Goal: Task Accomplishment & Management: Use online tool/utility

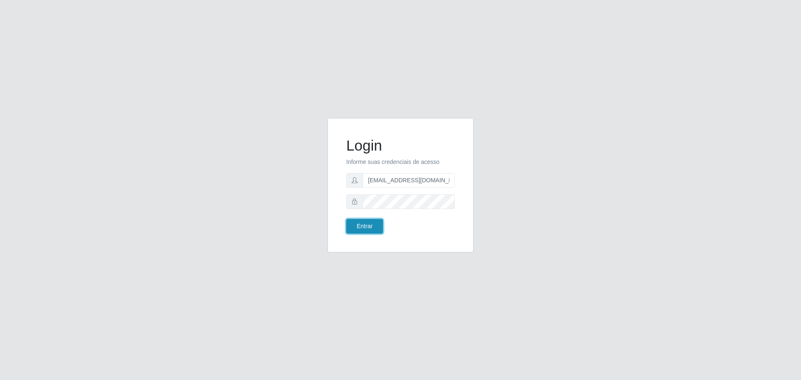
click at [366, 222] on button "Entrar" at bounding box center [364, 226] width 37 height 15
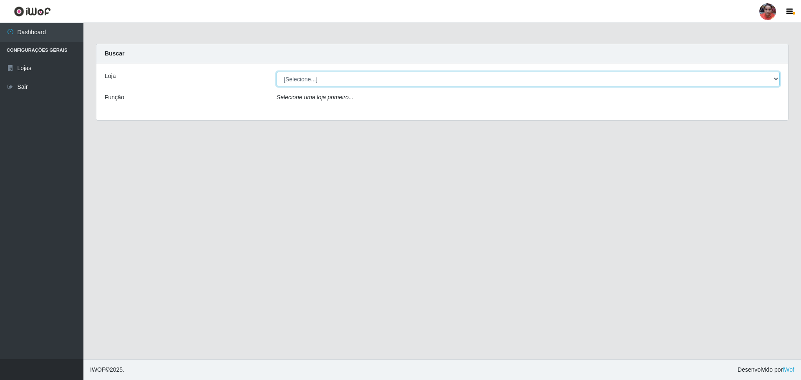
click at [777, 78] on select "[Selecione...] Mar Vermelho - Loja 05" at bounding box center [528, 79] width 503 height 15
select select "252"
click at [277, 72] on select "[Selecione...] Mar Vermelho - Loja 05" at bounding box center [528, 79] width 503 height 15
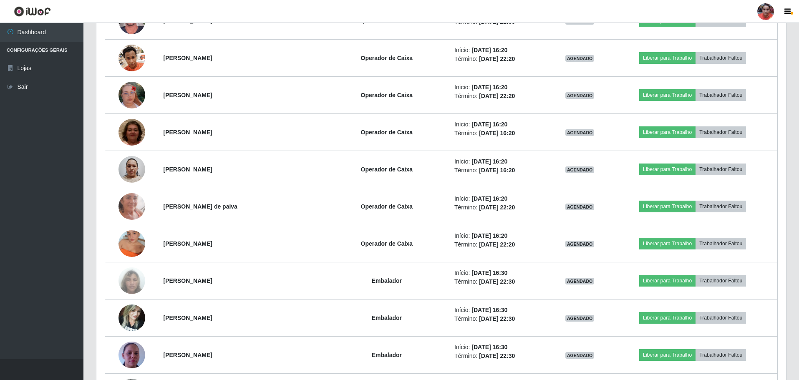
scroll to position [2187, 0]
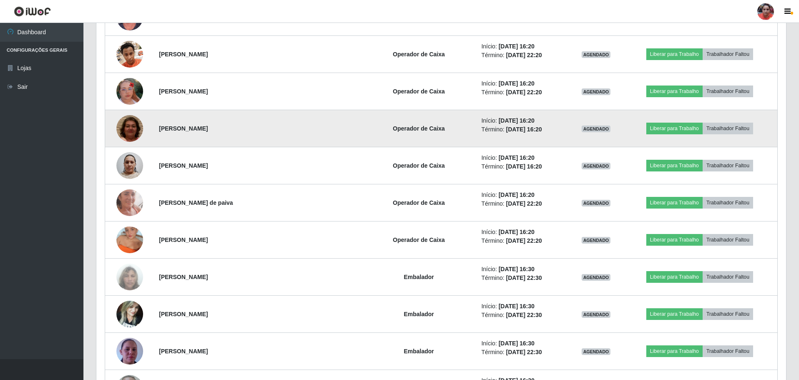
click at [132, 136] on img at bounding box center [129, 128] width 27 height 56
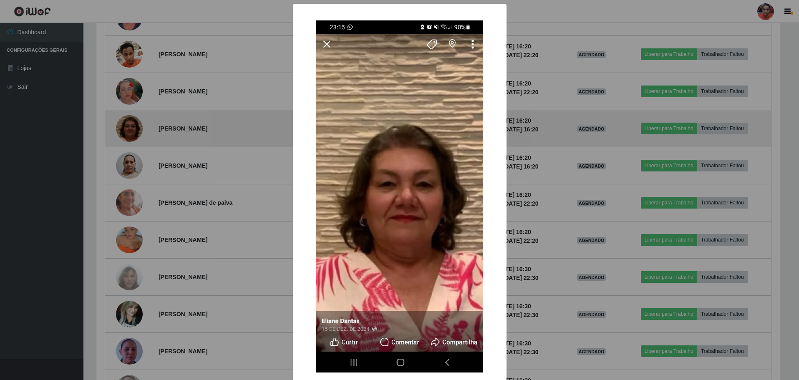
scroll to position [173, 686]
click at [132, 136] on div "× OK Cancel" at bounding box center [400, 190] width 801 height 380
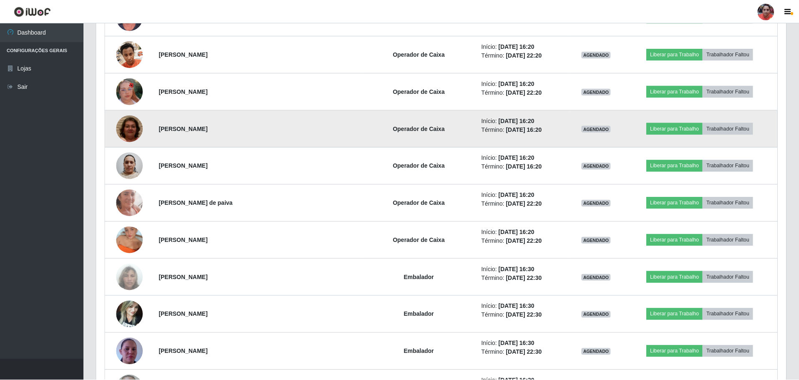
scroll to position [173, 690]
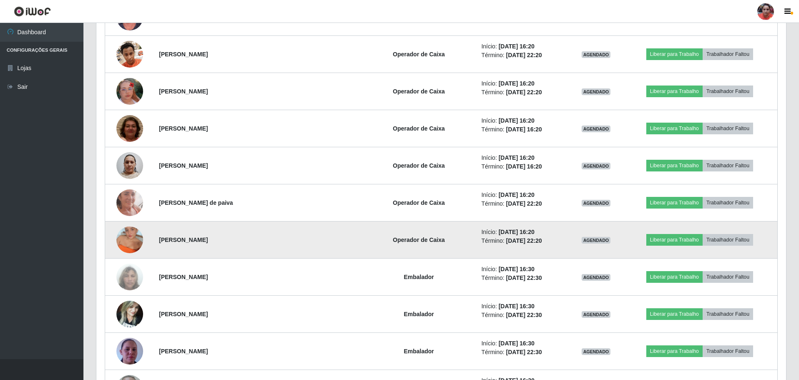
click at [131, 243] on img at bounding box center [129, 240] width 27 height 48
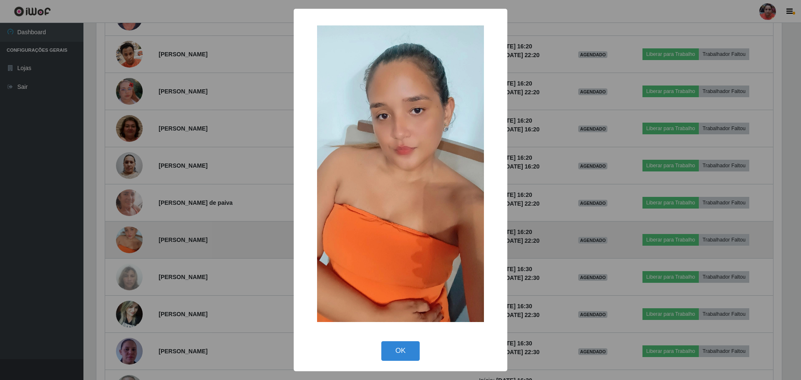
click at [131, 243] on div "× OK Cancel" at bounding box center [400, 190] width 801 height 380
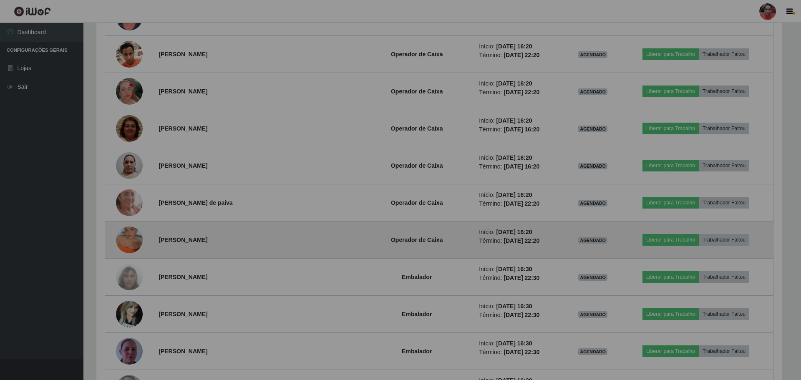
scroll to position [173, 690]
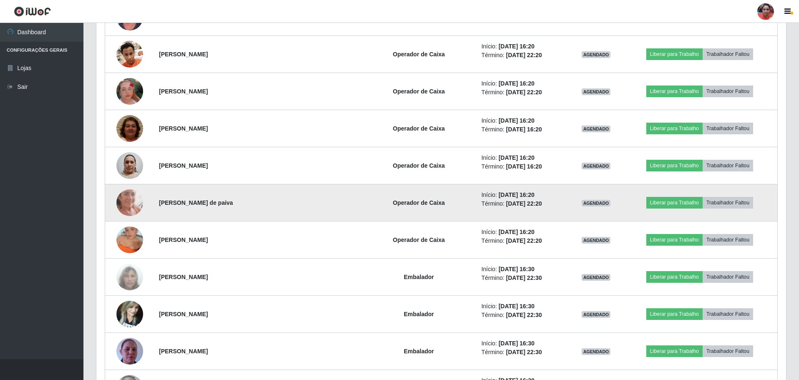
click at [133, 210] on img at bounding box center [129, 203] width 27 height 58
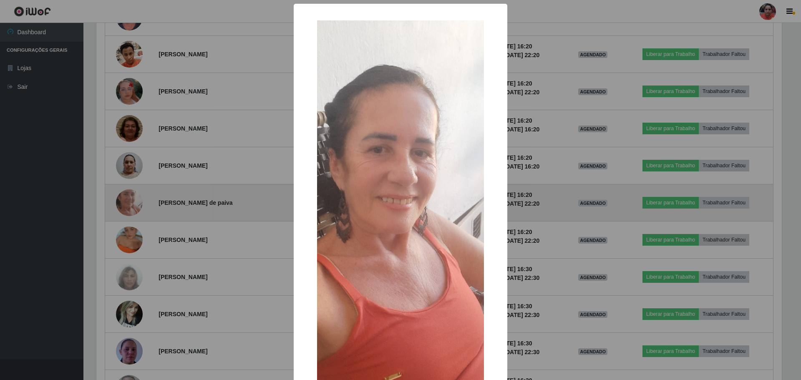
click at [133, 210] on div "× OK Cancel" at bounding box center [400, 190] width 801 height 380
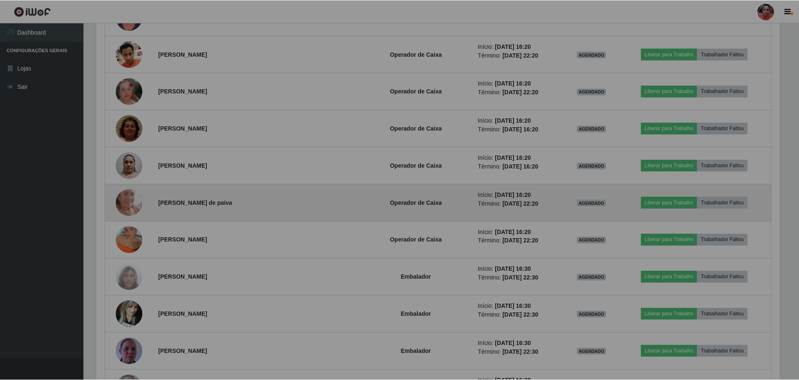
scroll to position [173, 690]
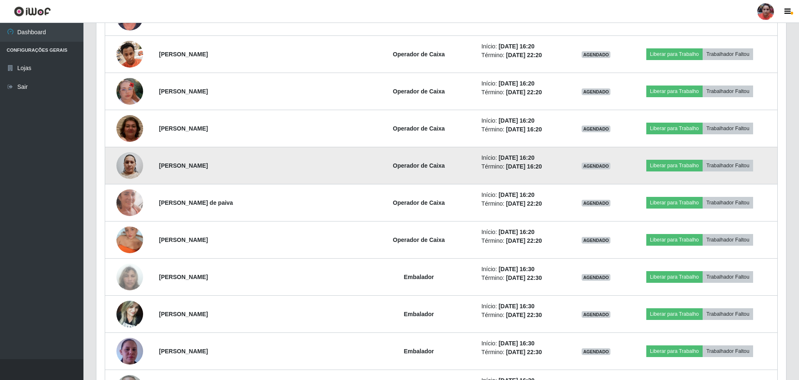
click at [136, 171] on img at bounding box center [129, 165] width 27 height 35
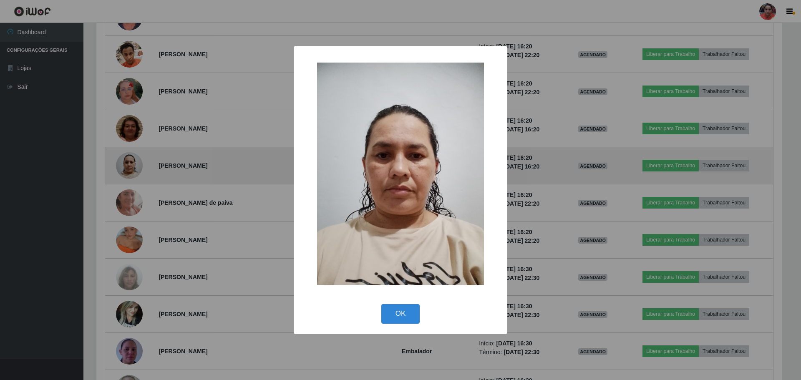
click at [136, 171] on div "× OK Cancel" at bounding box center [400, 190] width 801 height 380
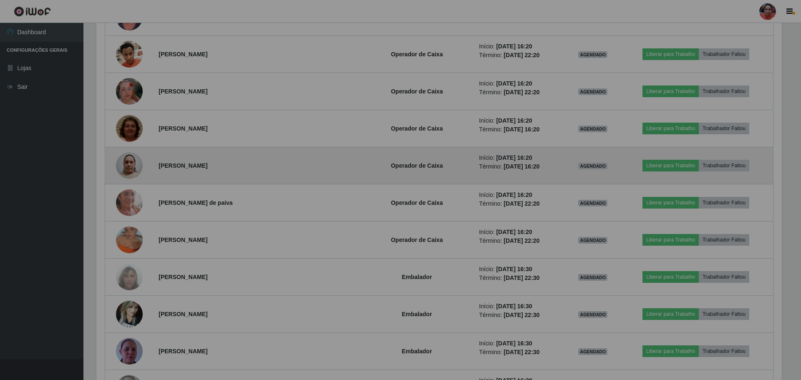
scroll to position [173, 690]
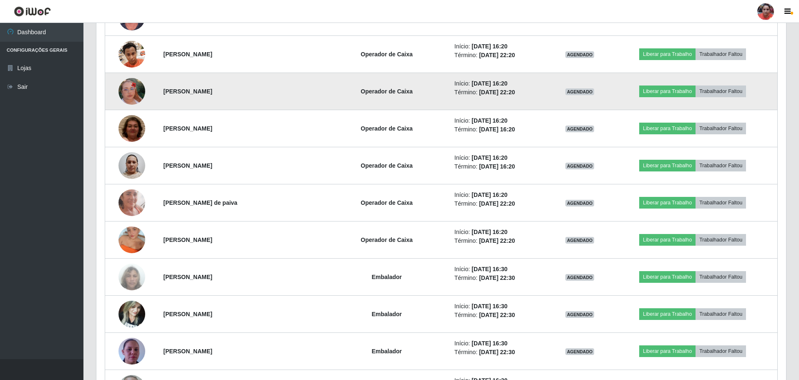
click at [136, 92] on img at bounding box center [132, 92] width 27 height 48
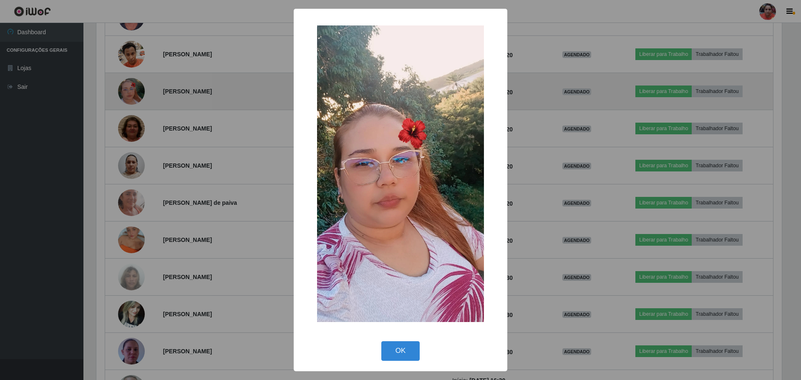
click at [135, 92] on div "× OK Cancel" at bounding box center [400, 190] width 801 height 380
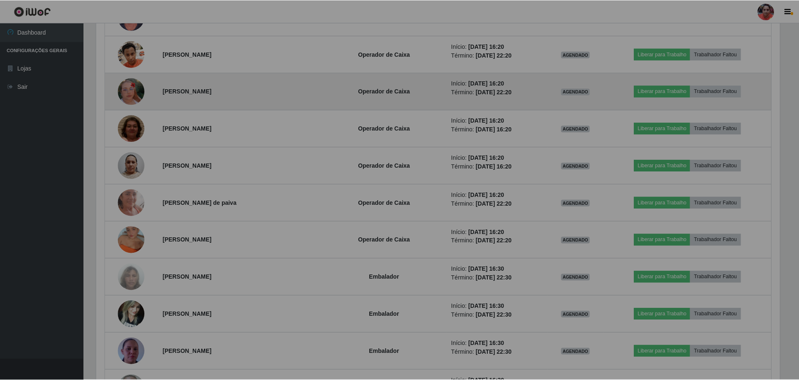
scroll to position [173, 690]
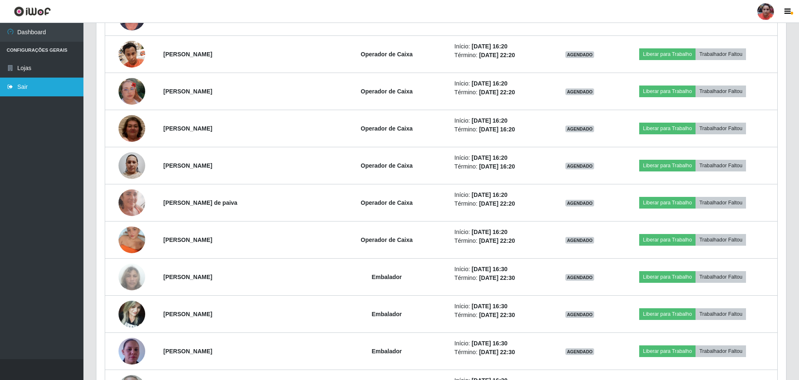
click at [23, 85] on link "Sair" at bounding box center [41, 87] width 83 height 19
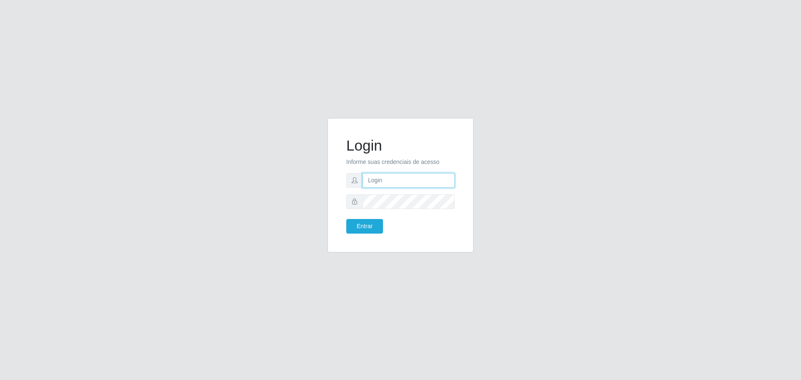
type input "[EMAIL_ADDRESS][DOMAIN_NAME]"
